Goal: Task Accomplishment & Management: Complete application form

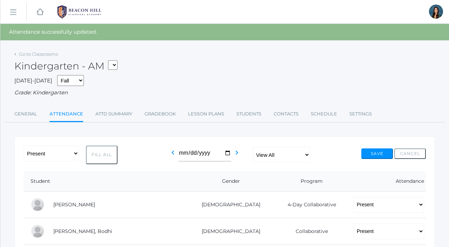
click at [114, 64] on select "*KIND - Kindergarten AM *KIND - Kindergarten PM" at bounding box center [112, 64] width 9 height 9
select select "2131"
click at [110, 60] on select "*KIND - Kindergarten AM *KIND - Kindergarten PM" at bounding box center [112, 64] width 9 height 9
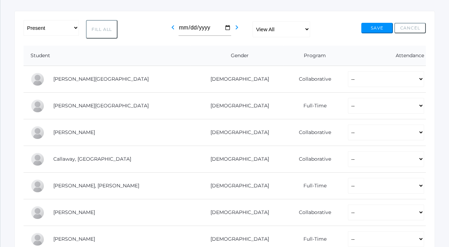
scroll to position [111, 0]
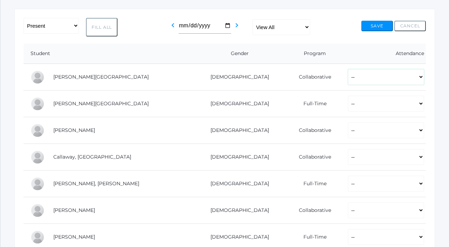
click at [355, 77] on select "-- Present Present-At-Home Tardy Excused Tardy Unexcused Absent Excused Absent …" at bounding box center [386, 77] width 76 height 16
select select "P"
click at [348, 69] on select "-- Present Present-At-Home Tardy Excused Tardy Unexcused Absent Excused Absent …" at bounding box center [386, 77] width 76 height 16
click at [350, 104] on select "-- Present Present-At-Home Tardy Excused Tardy Unexcused Absent Excused Absent …" at bounding box center [386, 104] width 76 height 16
select select "P"
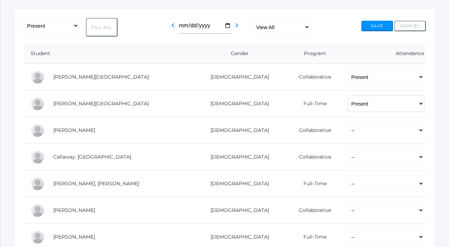
click at [348, 96] on select "-- Present Present-At-Home Tardy Excused Tardy Unexcused Absent Excused Absent …" at bounding box center [386, 104] width 76 height 16
click at [350, 140] on td "-- Present Present-At-Home Tardy Excused Tardy Unexcused Absent Excused Absent …" at bounding box center [383, 130] width 85 height 27
click at [348, 128] on select "-- Present Present-At-Home Tardy Excused Tardy Unexcused Absent Excused Absent …" at bounding box center [386, 130] width 76 height 16
click at [348, 122] on select "-- Present Present-At-Home Tardy Excused Tardy Unexcused Absent Excused Absent …" at bounding box center [386, 130] width 76 height 16
click at [348, 132] on select "-- Present Present-At-Home Tardy Excused Tardy Unexcused Absent Excused Absent …" at bounding box center [386, 130] width 76 height 16
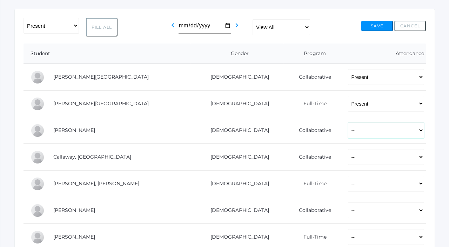
select select "P"
click at [348, 122] on select "-- Present Present-At-Home Tardy Excused Tardy Unexcused Absent Excused Absent …" at bounding box center [386, 130] width 76 height 16
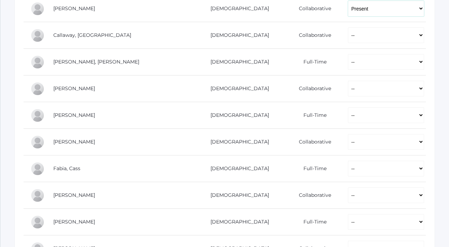
scroll to position [234, 0]
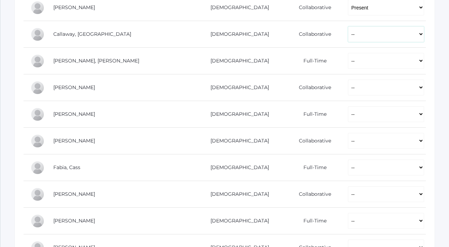
click at [348, 41] on select "-- Present Present-At-Home Tardy Excused Tardy Unexcused Absent Excused Absent …" at bounding box center [386, 34] width 76 height 16
select select "P"
click at [348, 26] on select "-- Present Present-At-Home Tardy Excused Tardy Unexcused Absent Excused Absent …" at bounding box center [386, 34] width 76 height 16
click at [348, 67] on select "-- Present Present-At-Home Tardy Excused Tardy Unexcused Absent Excused Absent …" at bounding box center [386, 61] width 76 height 16
select select "P"
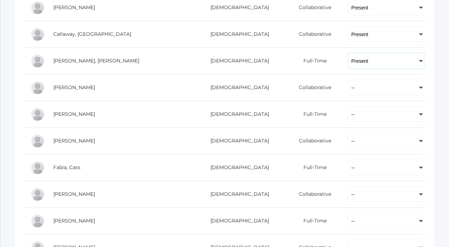
click at [348, 53] on select "-- Present Present-At-Home Tardy Excused Tardy Unexcused Absent Excused Absent …" at bounding box center [386, 61] width 76 height 16
click at [348, 88] on select "-- Present Present-At-Home Tardy Excused Tardy Unexcused Absent Excused Absent …" at bounding box center [386, 88] width 76 height 16
select select "P"
click at [348, 80] on select "-- Present Present-At-Home Tardy Excused Tardy Unexcused Absent Excused Absent …" at bounding box center [386, 88] width 76 height 16
click at [348, 113] on select "-- Present Present-At-Home Tardy Excused Tardy Unexcused Absent Excused Absent …" at bounding box center [386, 114] width 76 height 16
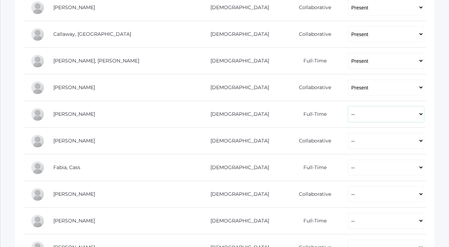
select select "P"
click at [348, 106] on select "-- Present Present-At-Home Tardy Excused Tardy Unexcused Absent Excused Absent …" at bounding box center [386, 114] width 76 height 16
click at [348, 142] on select "-- Present Present-At-Home Tardy Excused Tardy Unexcused Absent Excused Absent …" at bounding box center [386, 141] width 76 height 16
select select "P"
click at [348, 133] on select "-- Present Present-At-Home Tardy Excused Tardy Unexcused Absent Excused Absent …" at bounding box center [386, 141] width 76 height 16
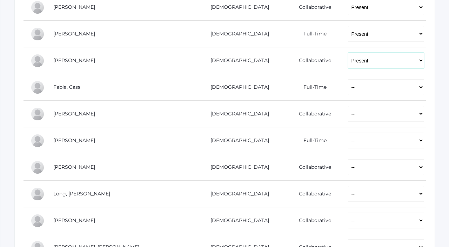
scroll to position [327, 0]
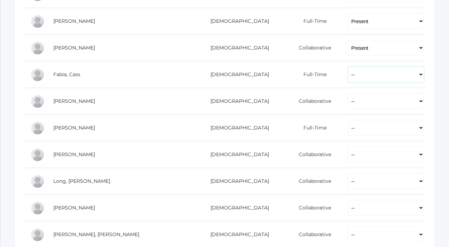
click at [348, 75] on select "-- Present Present-At-Home Tardy Excused Tardy Unexcused Absent Excused Absent …" at bounding box center [386, 75] width 76 height 16
select select "P"
click at [348, 67] on select "-- Present Present-At-Home Tardy Excused Tardy Unexcused Absent Excused Absent …" at bounding box center [386, 75] width 76 height 16
click at [341, 91] on td "-- Present Present-At-Home Tardy Excused Tardy Unexcused Absent Excused Absent …" at bounding box center [383, 101] width 85 height 27
click at [348, 103] on select "-- Present Present-At-Home Tardy Excused Tardy Unexcused Absent Excused Absent …" at bounding box center [386, 101] width 76 height 16
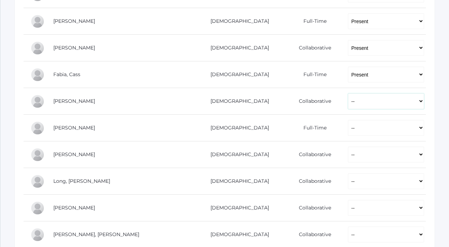
select select "P"
click at [348, 93] on select "-- Present Present-At-Home Tardy Excused Tardy Unexcused Absent Excused Absent …" at bounding box center [386, 101] width 76 height 16
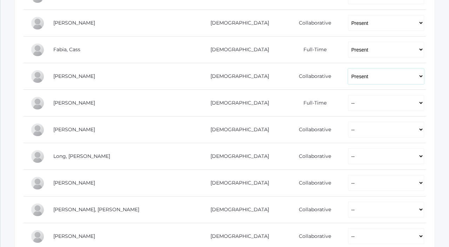
scroll to position [362, 0]
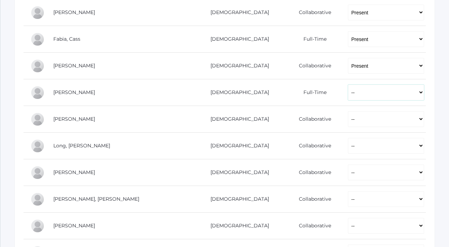
click at [348, 95] on select "-- Present Present-At-Home Tardy Excused Tardy Unexcused Absent Excused Absent …" at bounding box center [386, 93] width 76 height 16
select select "P"
click at [348, 85] on select "-- Present Present-At-Home Tardy Excused Tardy Unexcused Absent Excused Absent …" at bounding box center [386, 93] width 76 height 16
click at [348, 121] on select "-- Present Present-At-Home Tardy Excused Tardy Unexcused Absent Excused Absent …" at bounding box center [386, 119] width 76 height 16
select select "P"
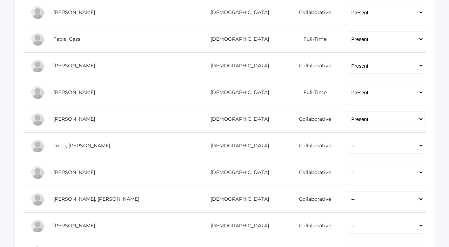
click at [348, 111] on select "-- Present Present-At-Home Tardy Excused Tardy Unexcused Absent Excused Absent …" at bounding box center [386, 119] width 76 height 16
click at [348, 151] on select "-- Present Present-At-Home Tardy Excused Tardy Unexcused Absent Excused Absent …" at bounding box center [386, 146] width 76 height 16
select select "P"
click at [348, 138] on select "-- Present Present-At-Home Tardy Excused Tardy Unexcused Absent Excused Absent …" at bounding box center [386, 146] width 76 height 16
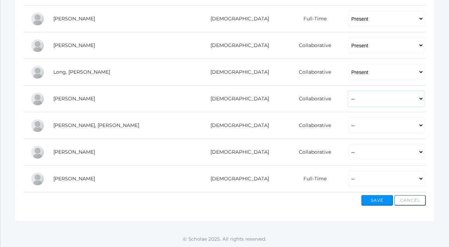
click at [348, 101] on select "-- Present Present-At-Home Tardy Excused Tardy Unexcused Absent Excused Absent …" at bounding box center [386, 99] width 76 height 16
select select "P"
click at [348, 91] on select "-- Present Present-At-Home Tardy Excused Tardy Unexcused Absent Excused Absent …" at bounding box center [386, 99] width 76 height 16
click at [348, 128] on select "-- Present Present-At-Home Tardy Excused Tardy Unexcused Absent Excused Absent …" at bounding box center [386, 126] width 76 height 16
select select "P"
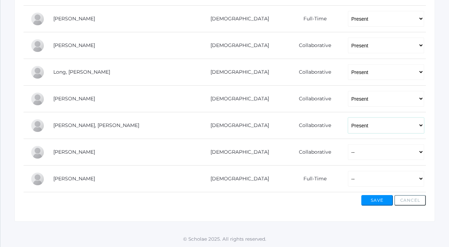
click at [348, 118] on select "-- Present Present-At-Home Tardy Excused Tardy Unexcused Absent Excused Absent …" at bounding box center [386, 126] width 76 height 16
click at [348, 148] on select "-- Present Present-At-Home Tardy Excused Tardy Unexcused Absent Excused Absent …" at bounding box center [386, 152] width 76 height 16
select select "P"
click at [348, 144] on select "-- Present Present-At-Home Tardy Excused Tardy Unexcused Absent Excused Absent …" at bounding box center [386, 152] width 76 height 16
click at [348, 177] on select "-- Present Present-At-Home Tardy Excused Tardy Unexcused Absent Excused Absent …" at bounding box center [386, 179] width 76 height 16
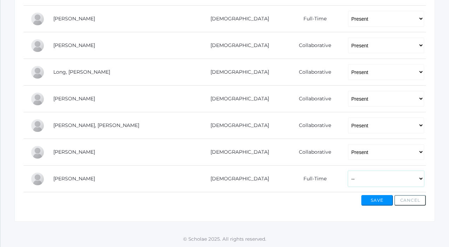
select select "P"
click at [348, 171] on select "-- Present Present-At-Home Tardy Excused Tardy Unexcused Absent Excused Absent …" at bounding box center [386, 179] width 76 height 16
click at [370, 201] on button "Save" at bounding box center [377, 200] width 32 height 11
